Goal: Transaction & Acquisition: Purchase product/service

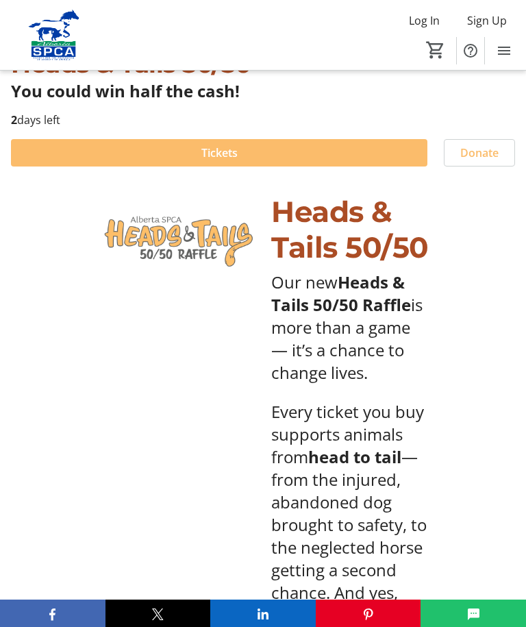
scroll to position [380, 0]
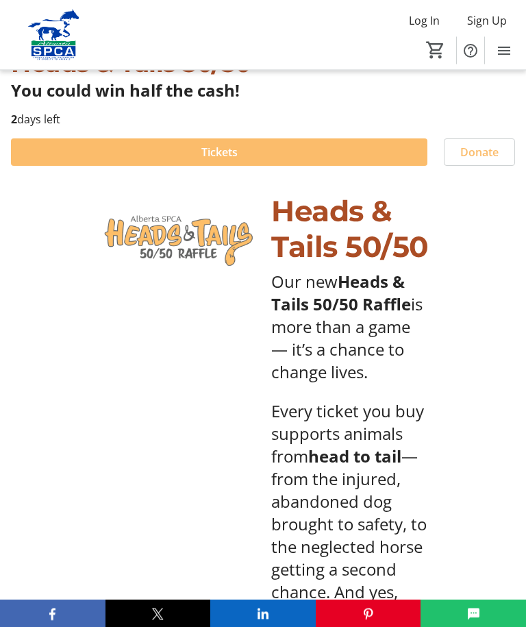
click at [221, 150] on span "Tickets" at bounding box center [220, 153] width 36 height 16
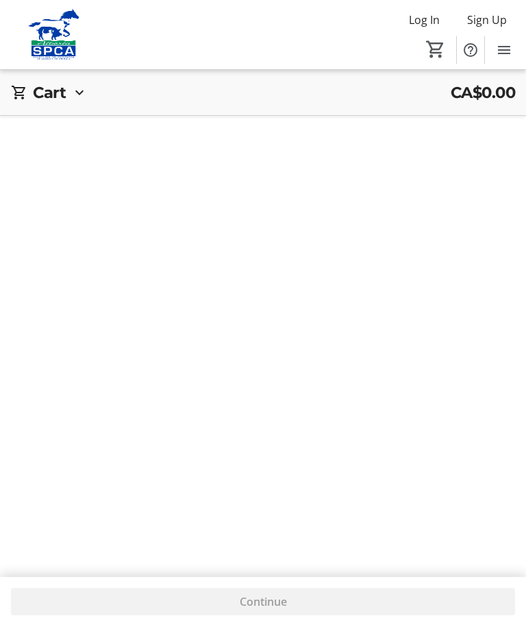
scroll to position [46, 0]
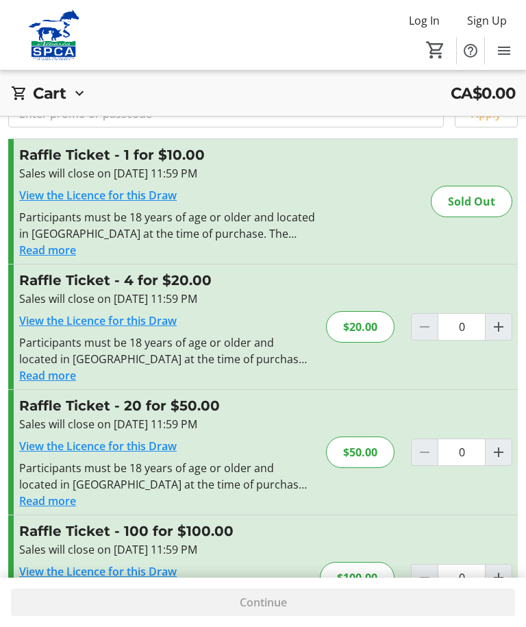
click at [502, 326] on mat-icon "Increment by one" at bounding box center [499, 327] width 16 height 16
type input "1"
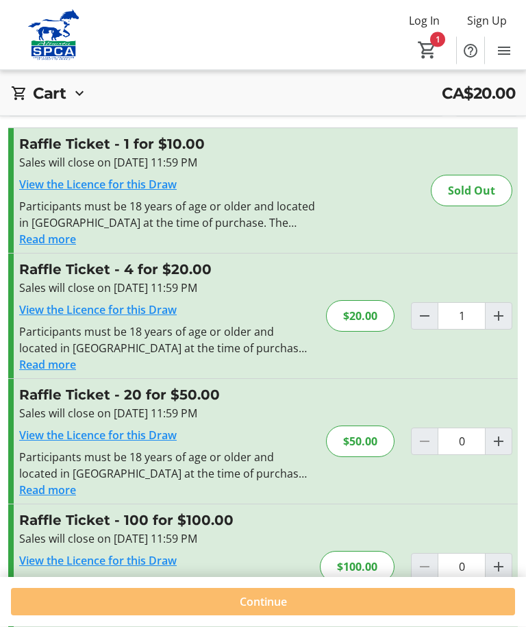
scroll to position [57, 0]
click at [281, 611] on span "Continue" at bounding box center [263, 602] width 47 height 16
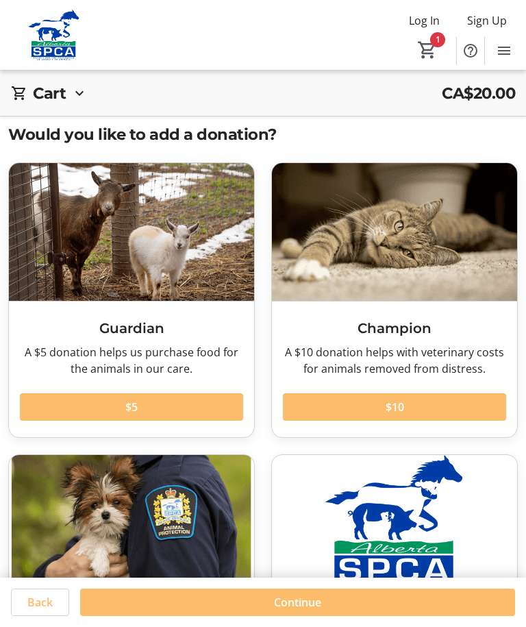
scroll to position [3, 0]
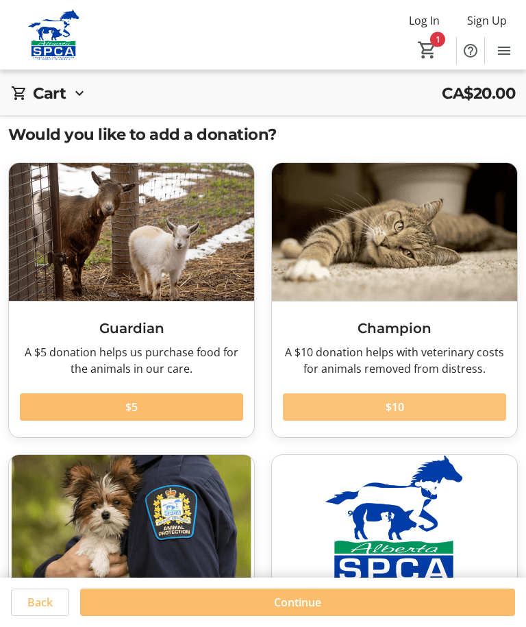
click at [400, 407] on span "$10" at bounding box center [395, 408] width 19 height 16
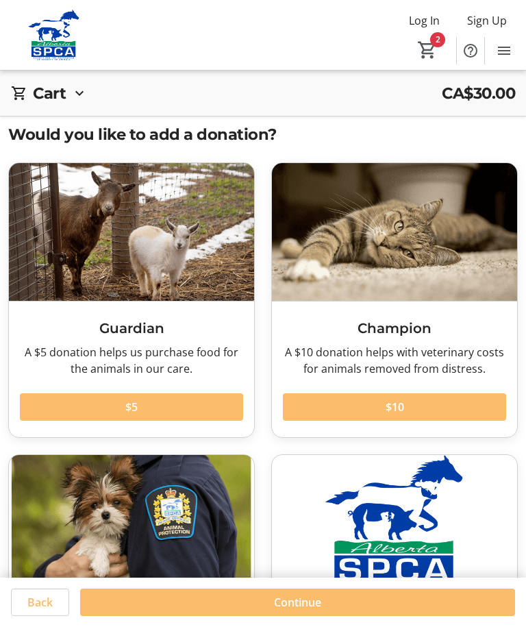
click at [302, 611] on span "Continue" at bounding box center [297, 602] width 47 height 16
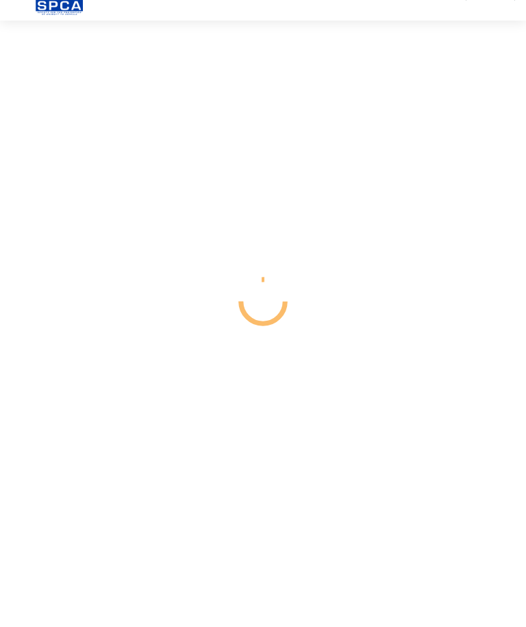
select select "CA"
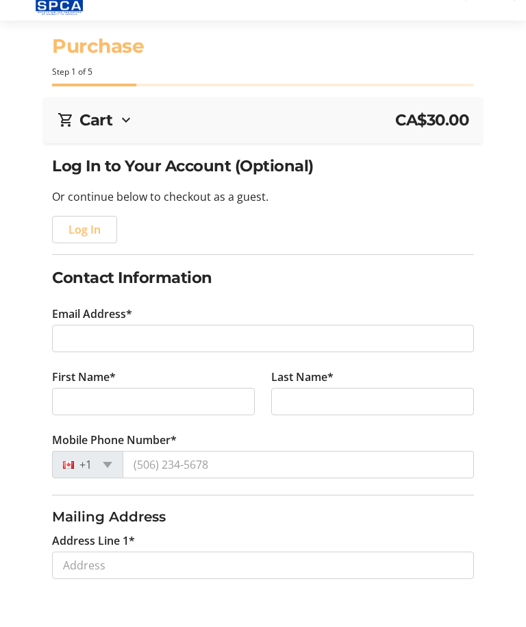
scroll to position [46, 0]
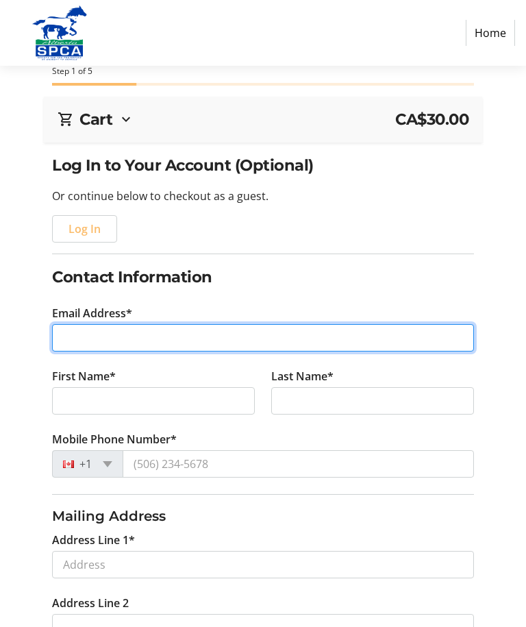
click at [130, 336] on input "Email Address*" at bounding box center [263, 337] width 422 height 27
type input "[PERSON_NAME][EMAIL_ADDRESS][DOMAIN_NAME]"
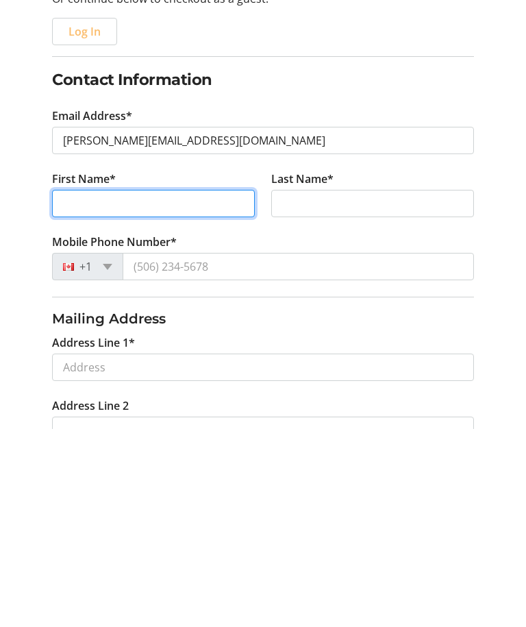
type input "[PERSON_NAME]"
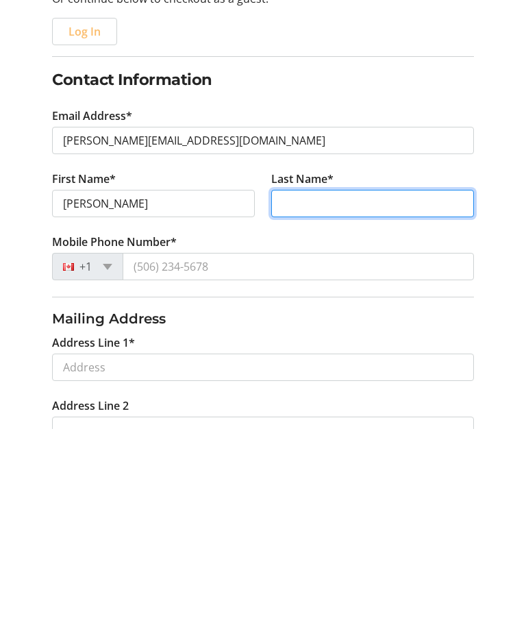
type input "Jeeves"
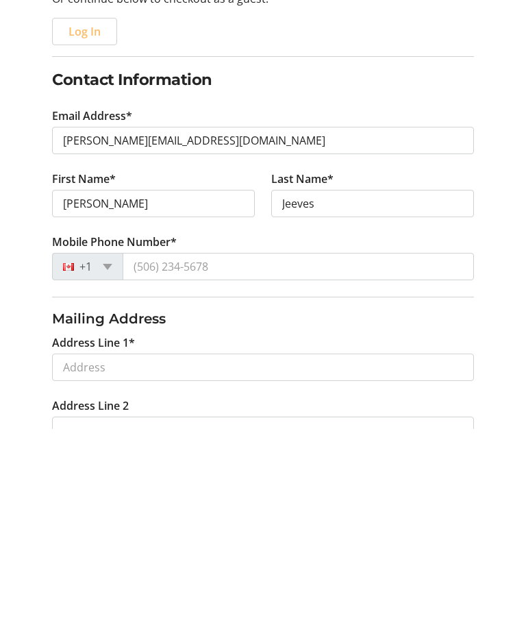
scroll to position [243, 0]
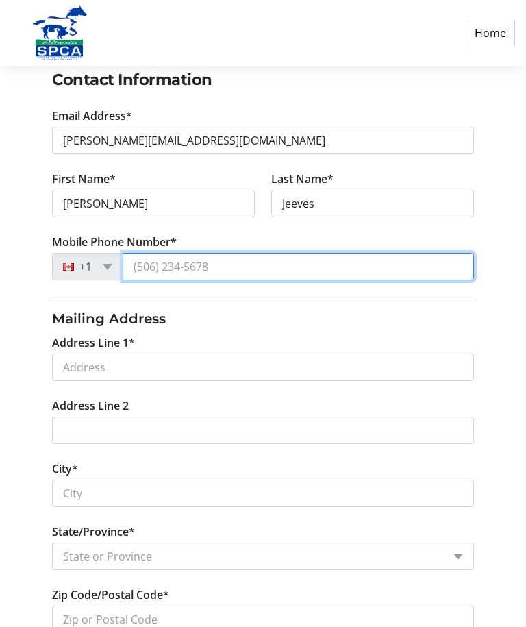
click at [200, 265] on input "Mobile Phone Number*" at bounding box center [299, 266] width 352 height 27
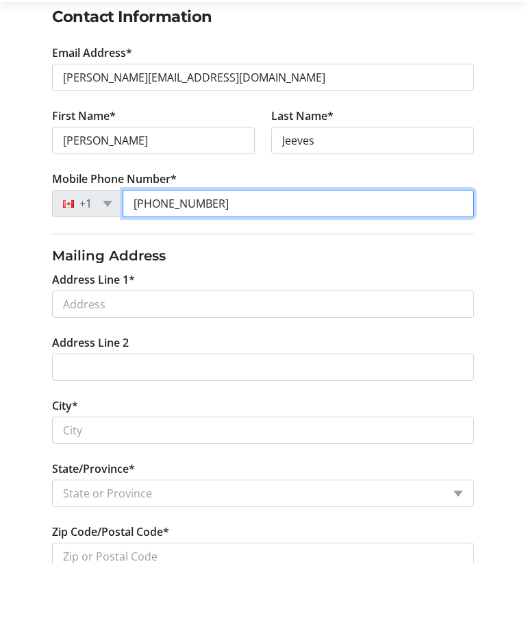
type input "[PHONE_NUMBER]"
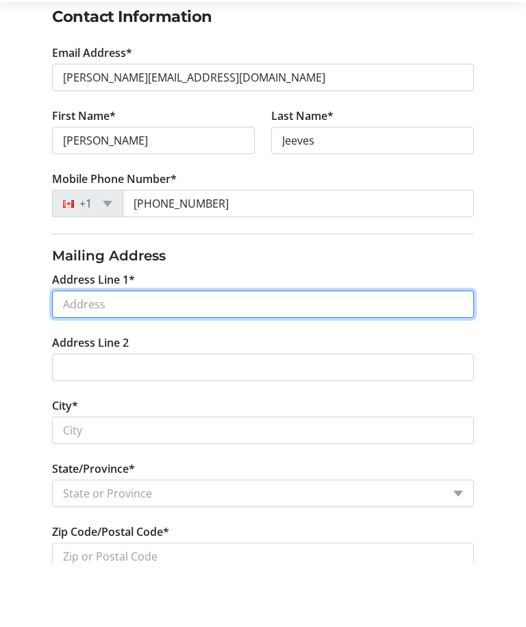
click at [130, 354] on input "Address Line 1*" at bounding box center [263, 367] width 422 height 27
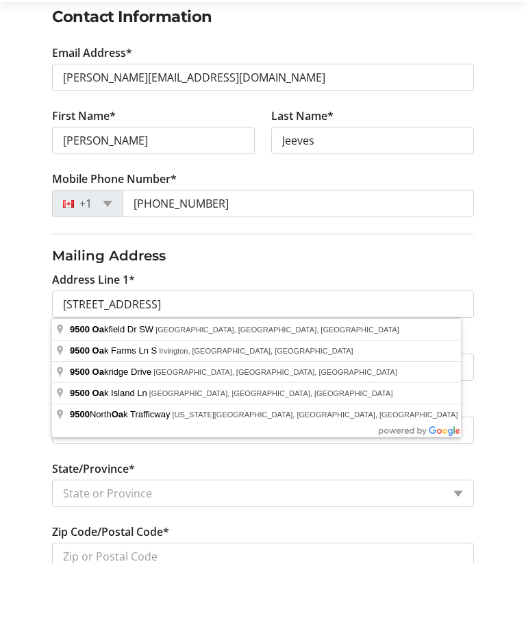
type input "[STREET_ADDRESS]"
type input "[GEOGRAPHIC_DATA]"
select select "AB"
type input "T2V 0L1"
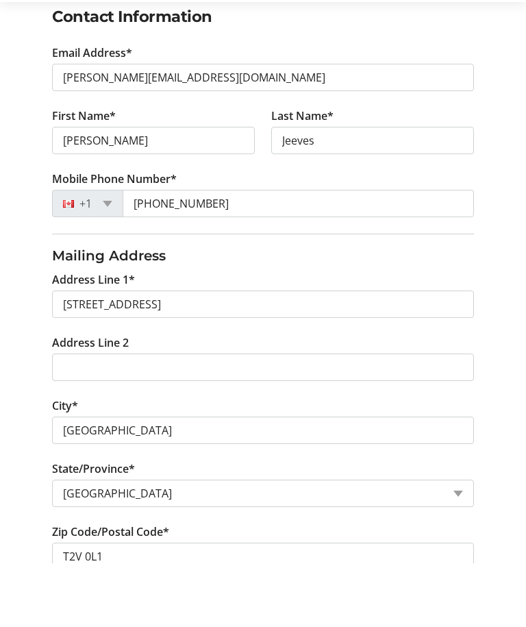
scroll to position [307, 0]
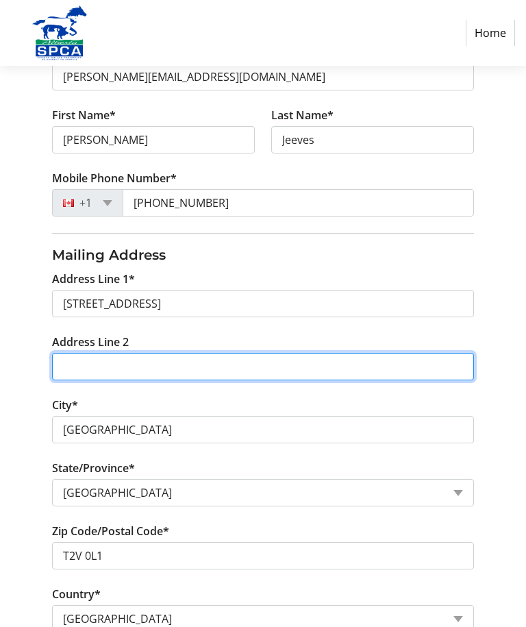
click at [90, 372] on input "Address Line 2" at bounding box center [263, 366] width 422 height 27
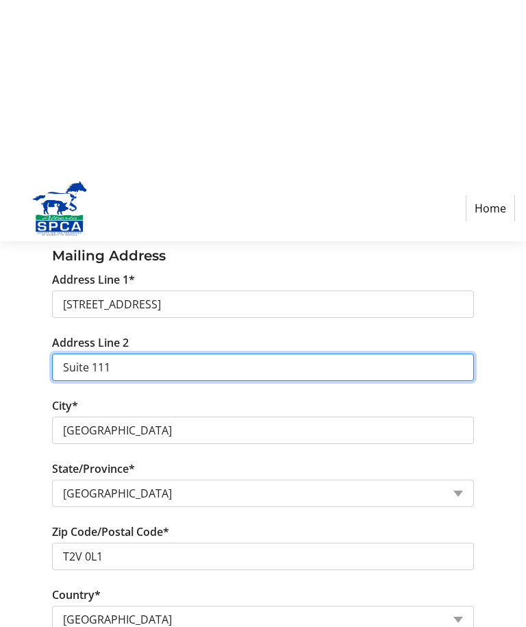
scroll to position [485, 0]
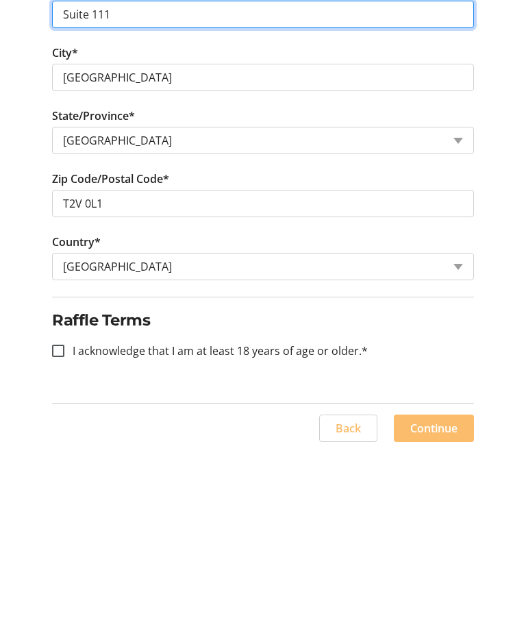
type input "Suite 111"
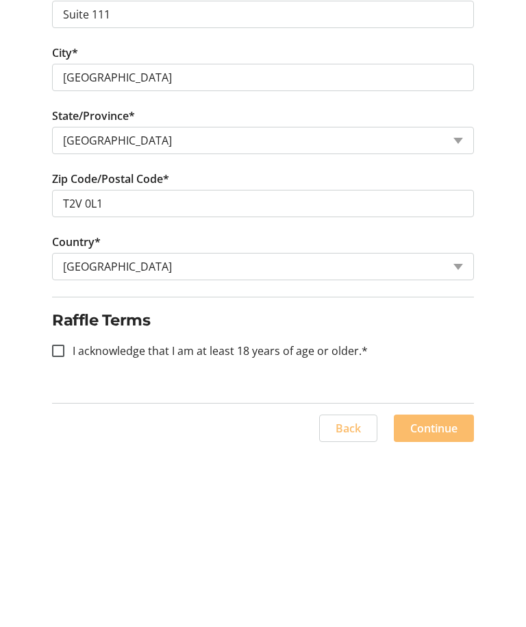
click at [60, 519] on input "I acknowledge that I am at least 18 years of age or older.*" at bounding box center [58, 525] width 12 height 12
checkbox input "true"
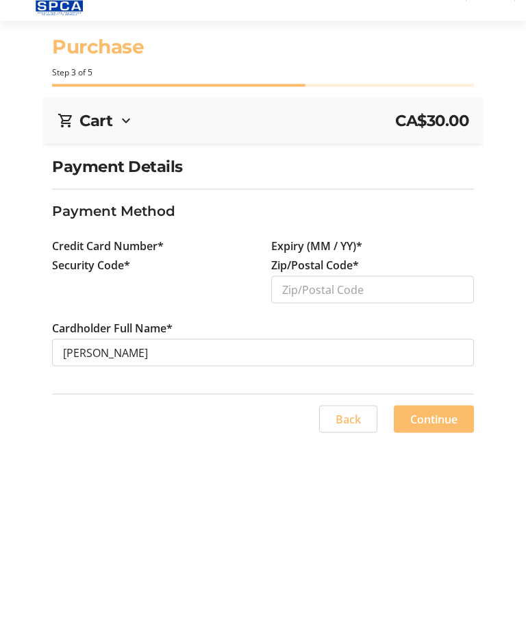
scroll to position [45, 0]
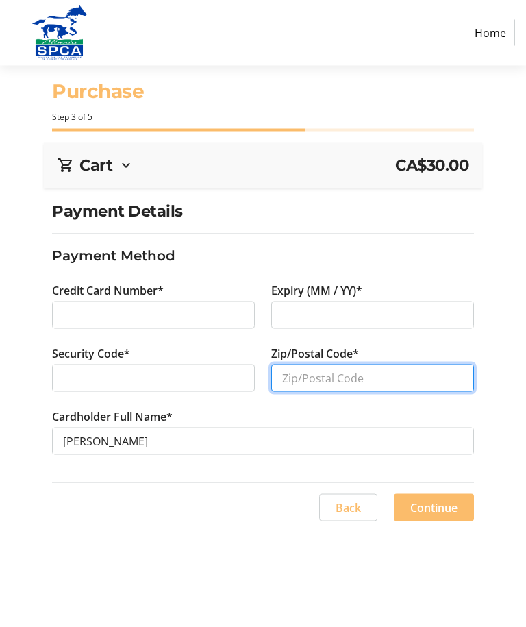
click at [311, 365] on input "Zip/Postal Code*" at bounding box center [372, 378] width 203 height 27
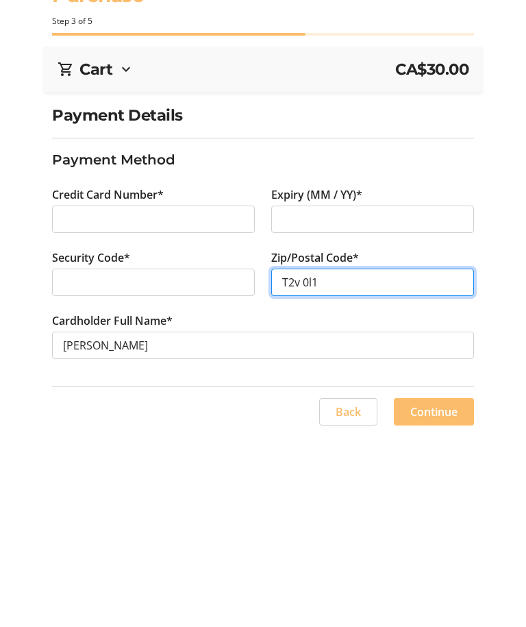
type input "T2v 0l1"
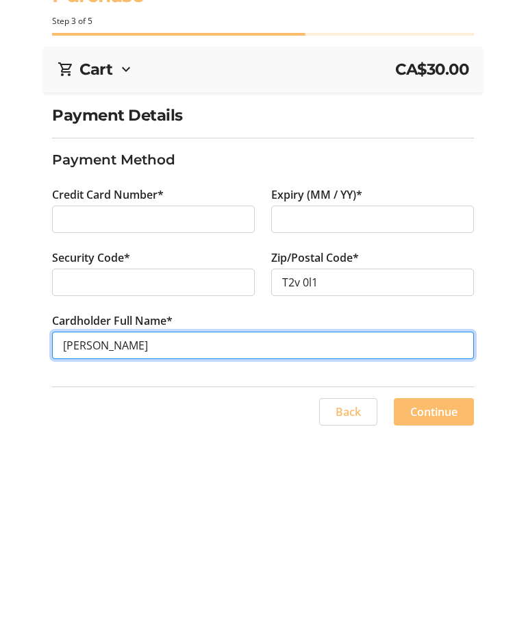
click at [95, 428] on input "[PERSON_NAME]" at bounding box center [263, 441] width 422 height 27
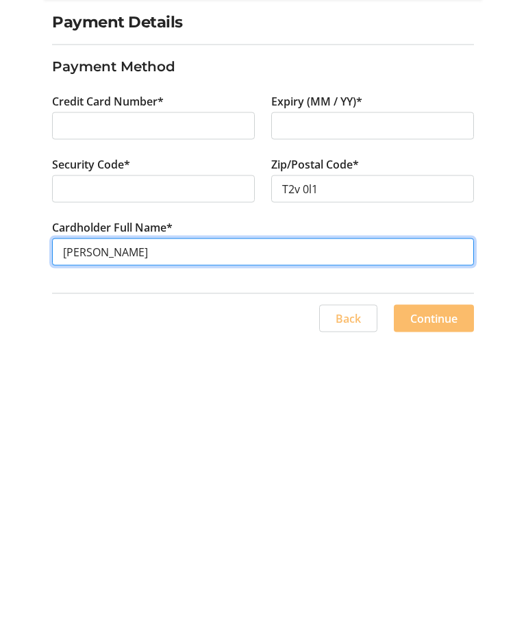
type input "[PERSON_NAME]"
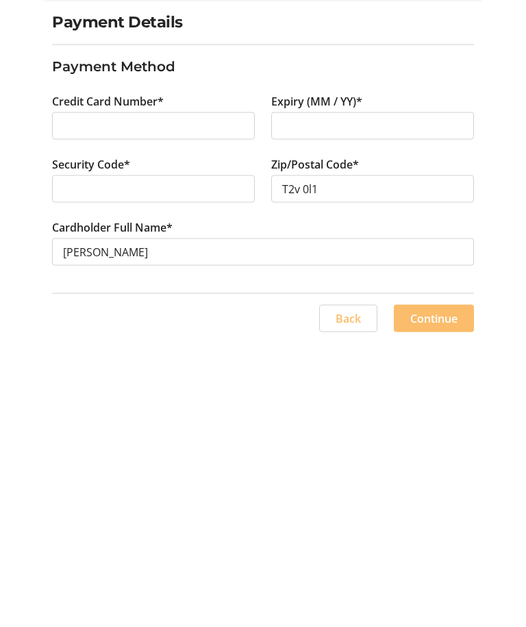
click at [439, 500] on span "Continue" at bounding box center [434, 508] width 47 height 16
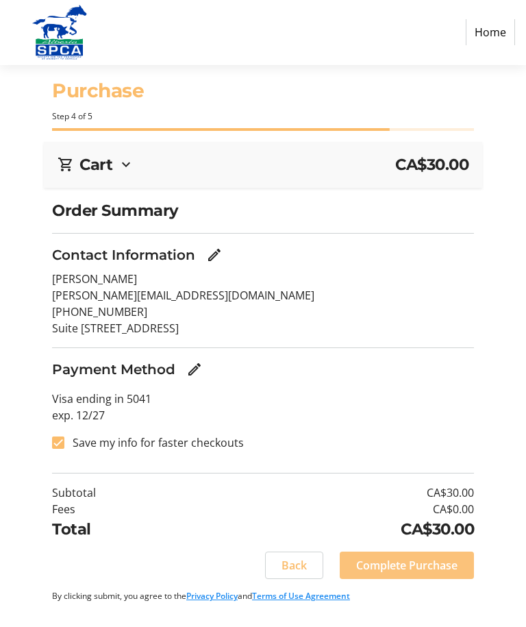
click at [408, 550] on span at bounding box center [407, 566] width 134 height 33
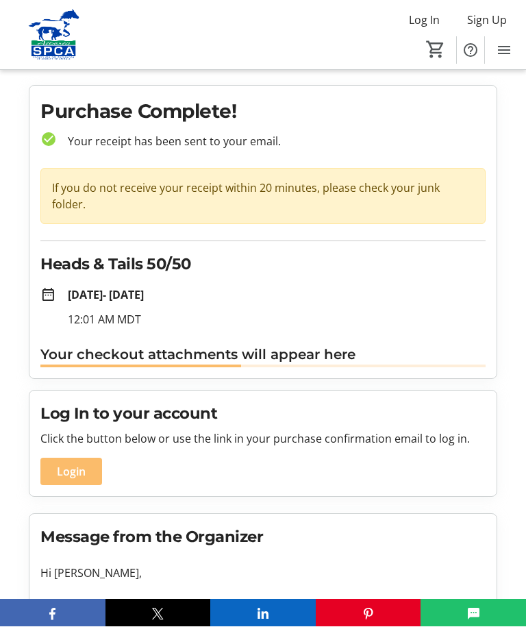
scroll to position [1, 0]
